Goal: Complete application form

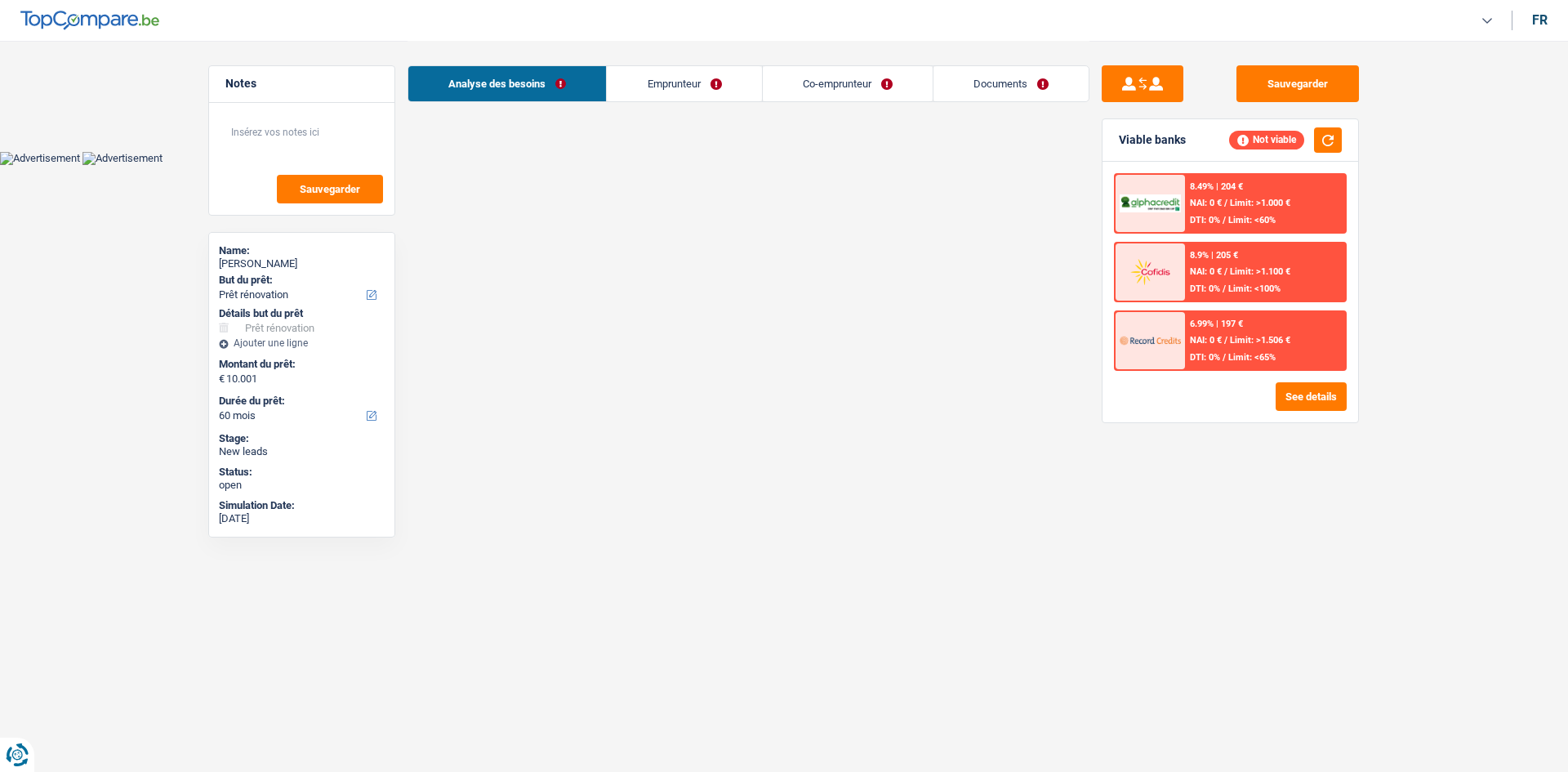
select select "renovation"
select select "60"
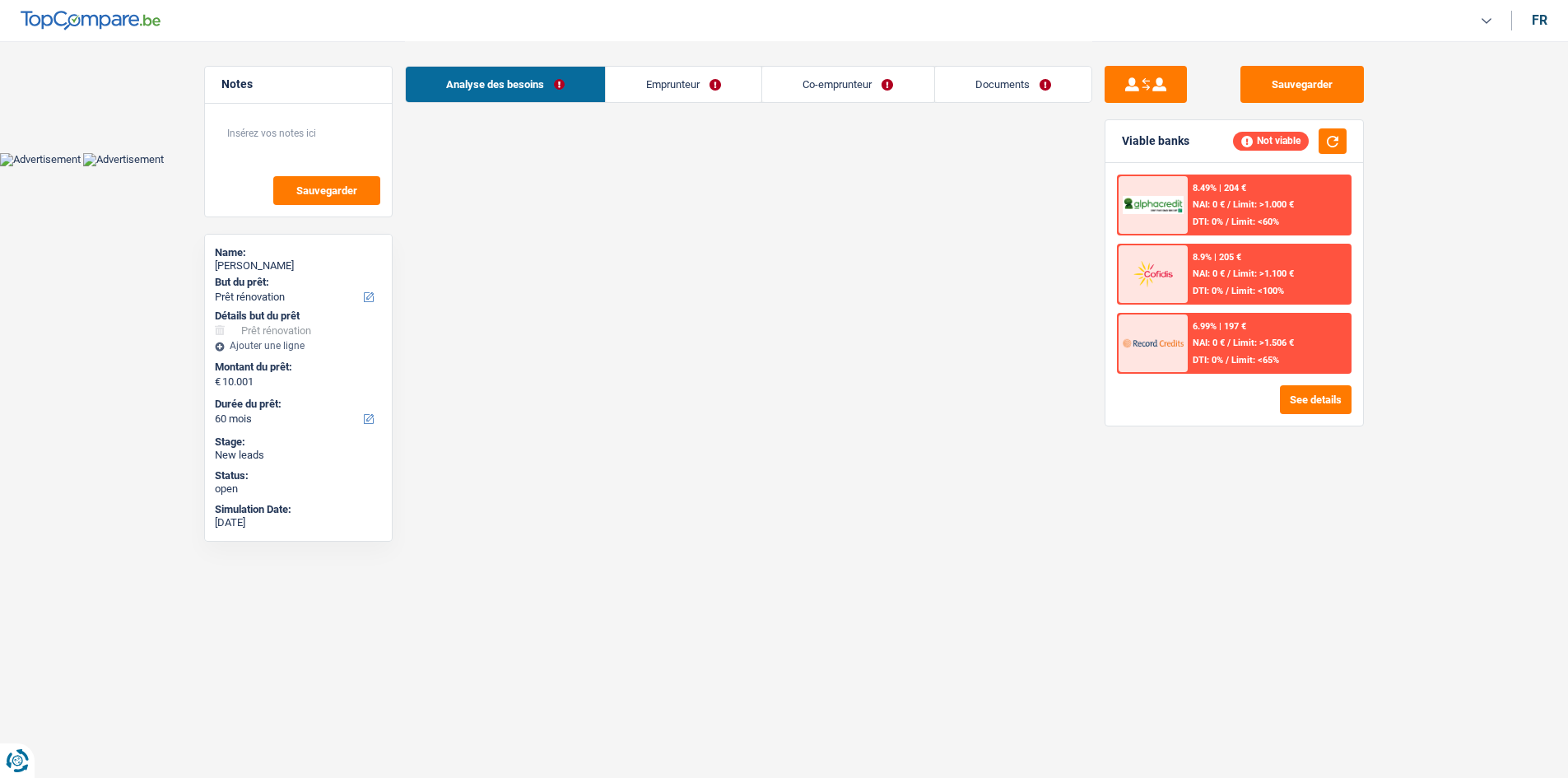
select select "renovation"
select select "60"
select select "privateEmployee"
select select "familyAllowances"
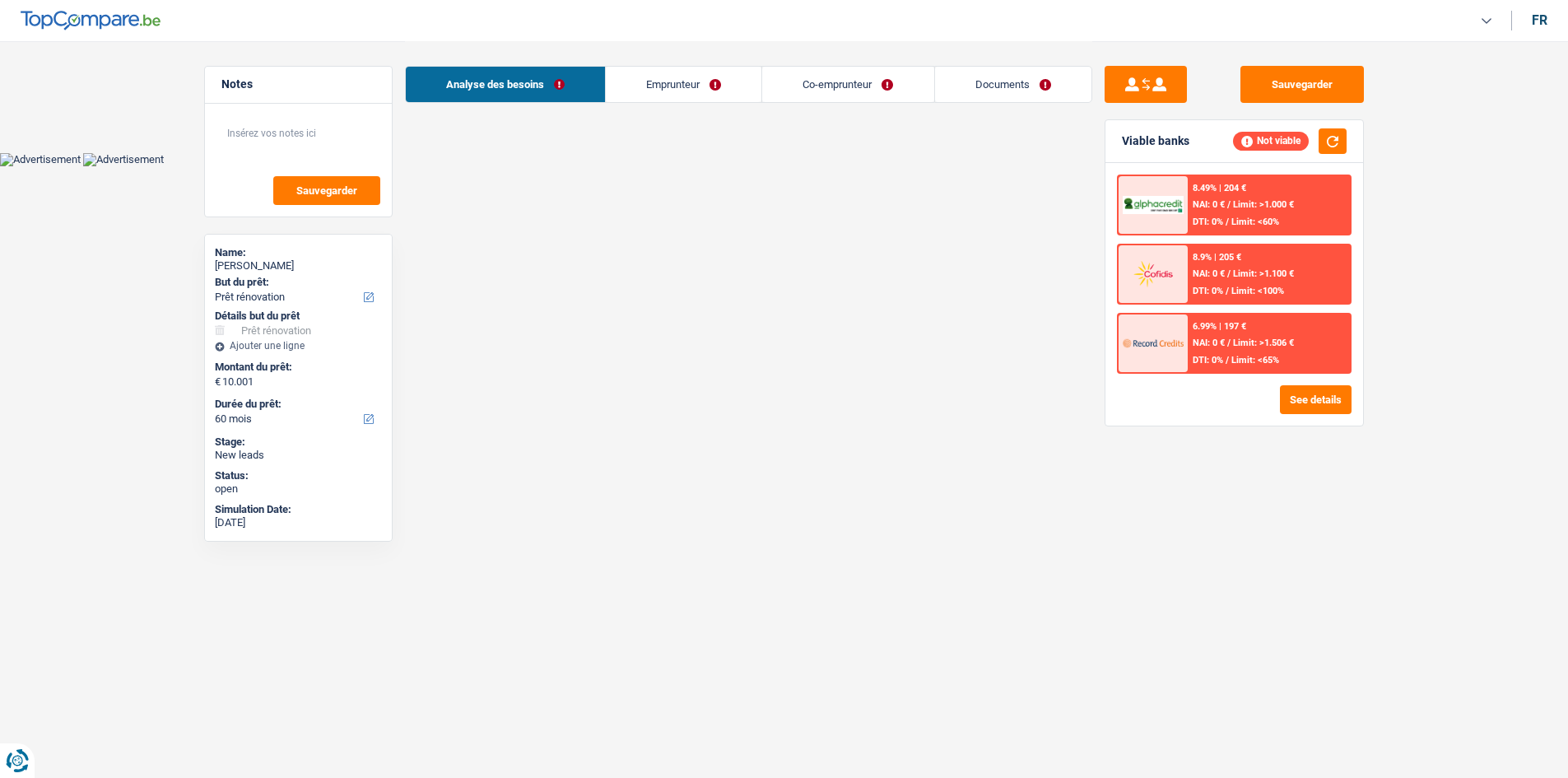
select select "netSalary"
select select "mealVouchers"
select select "ownerWithMortgage"
select select "mortgage"
select select "renovation"
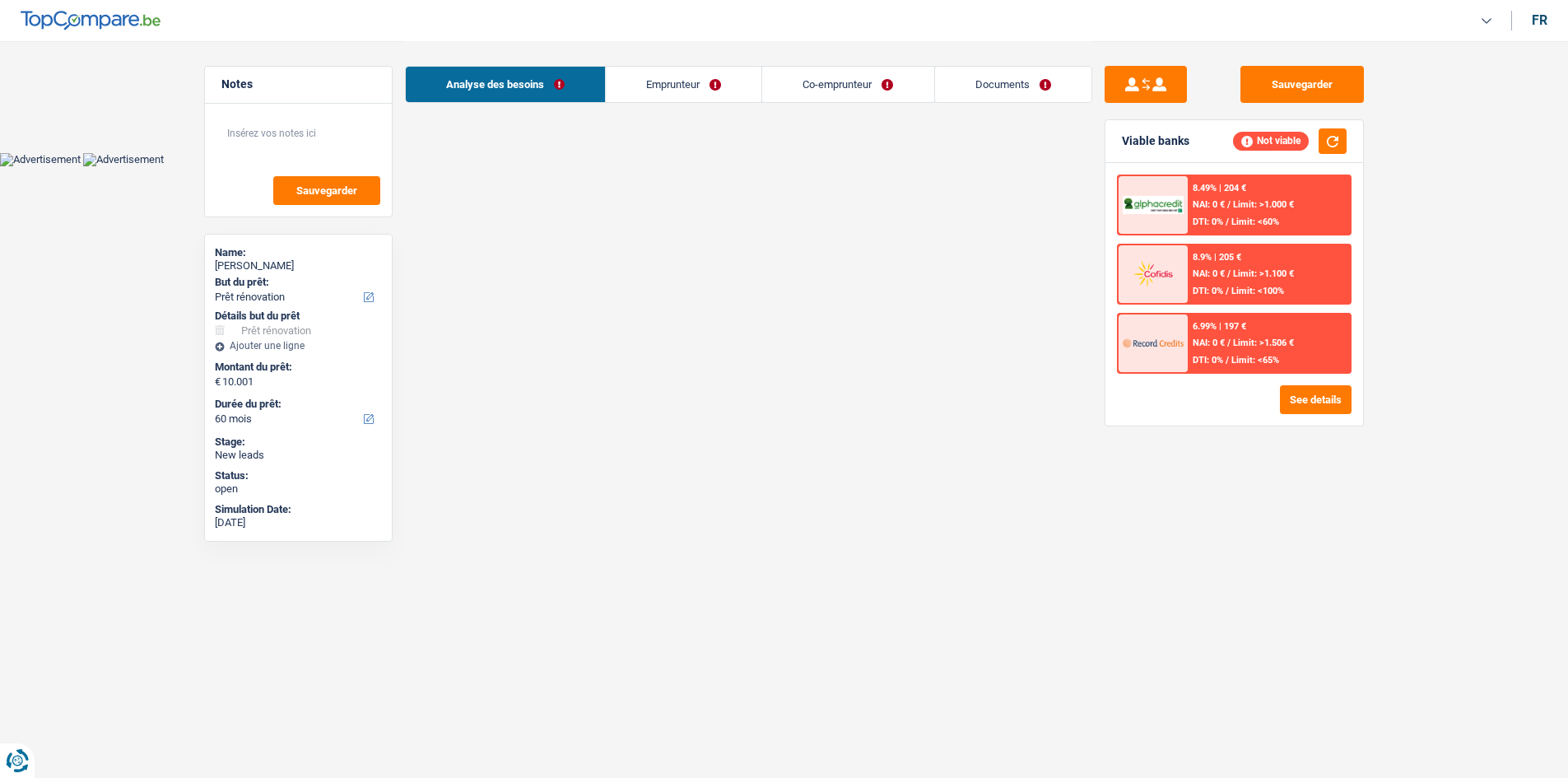
select select "renovation"
select select "60"
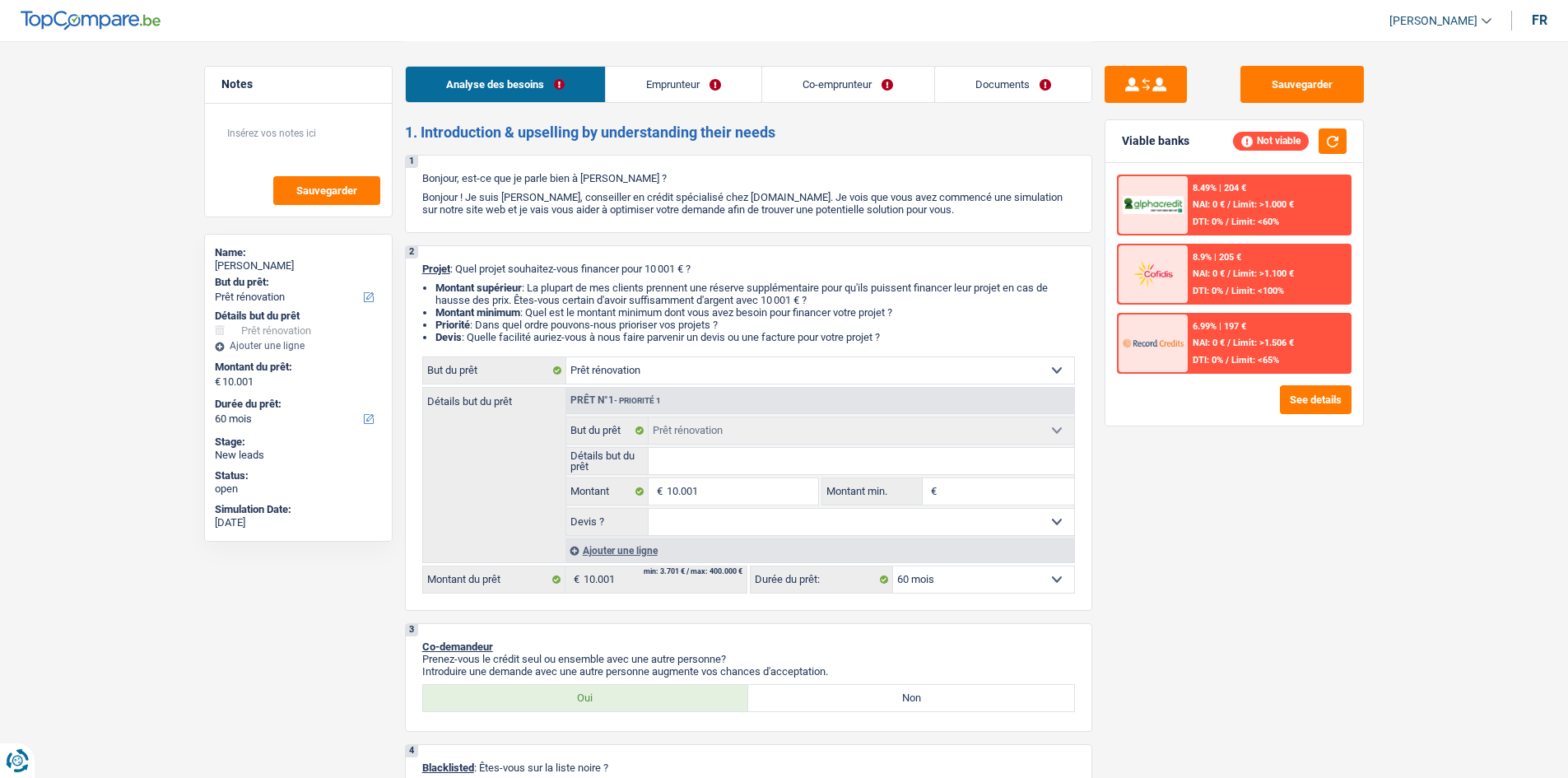
click at [1263, 549] on div "Sauvegarder Viable banks Not viable 8.49% | 204 € NAI: 0 € / Limit: >1.000 € DT…" at bounding box center [1234, 409] width 284 height 686
click at [1225, 541] on div "Sauvegarder Viable banks Not viable 8.49% | 204 € NAI: 0 € / Limit: >1.000 € DT…" at bounding box center [1234, 409] width 284 height 686
click at [1243, 525] on div "Sauvegarder Viable banks Not viable 8.49% | 204 € NAI: 0 € / Limit: >1.000 € DT…" at bounding box center [1234, 409] width 284 height 686
click at [1147, 627] on div "Sauvegarder Viable banks Not viable 8.49% | 204 € NAI: 0 € / Limit: >1.000 € DT…" at bounding box center [1234, 409] width 284 height 686
